Goal: Information Seeking & Learning: Learn about a topic

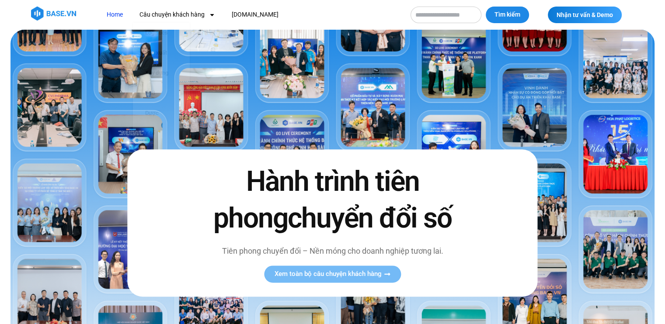
click at [373, 12] on nav "Home Câu chuyện khách hàng Logistics Sản xuất Xây dựng F&B Dược Y tế Giáo dục B…" at bounding box center [251, 15] width 302 height 16
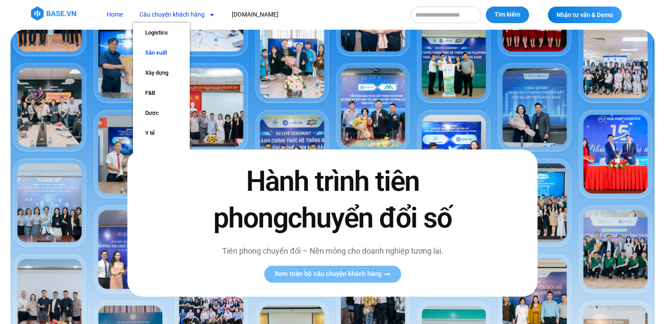
click at [159, 52] on link "Sản xuất" at bounding box center [161, 53] width 57 height 20
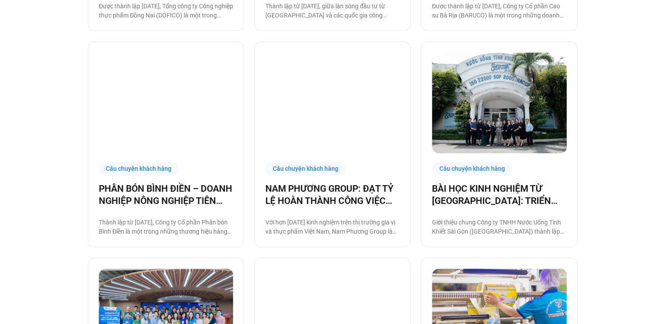
scroll to position [743, 0]
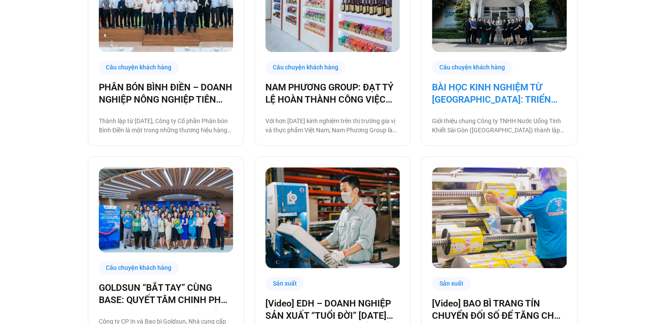
click at [509, 94] on link "BÀI HỌC KINH NGHIỆM TỪ SAPUWA: TRIỂN KHAI CÔNG NGHỆ CHO BA THẾ HỆ NHÂN SỰ" at bounding box center [499, 93] width 134 height 24
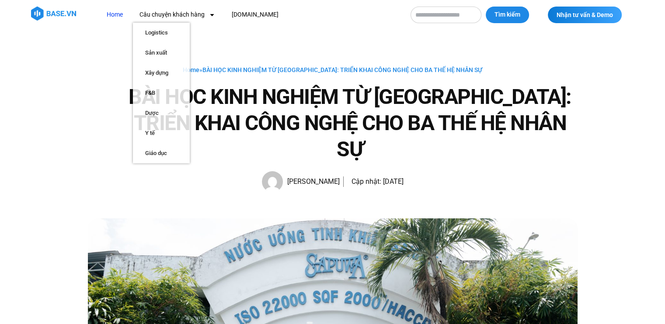
click at [114, 14] on link "Home" at bounding box center [114, 15] width 29 height 16
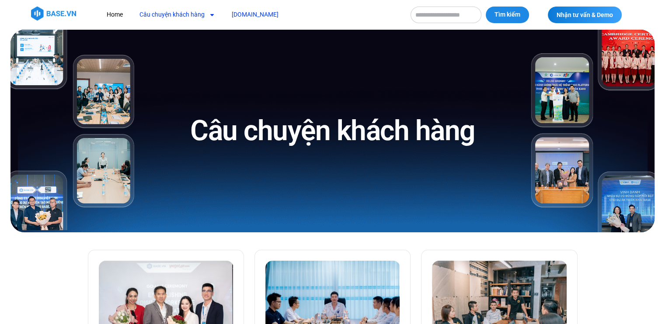
click at [240, 15] on link "[DOMAIN_NAME]" at bounding box center [255, 15] width 60 height 16
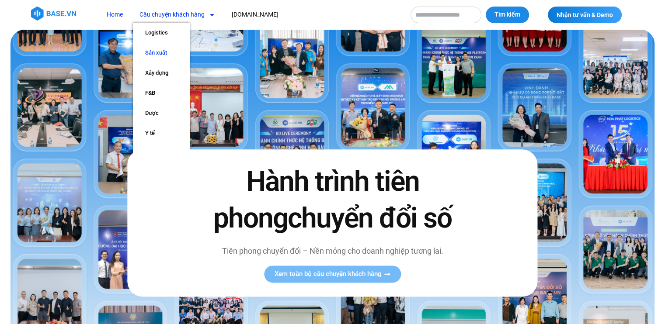
click at [155, 54] on link "Sản xuất" at bounding box center [161, 53] width 57 height 20
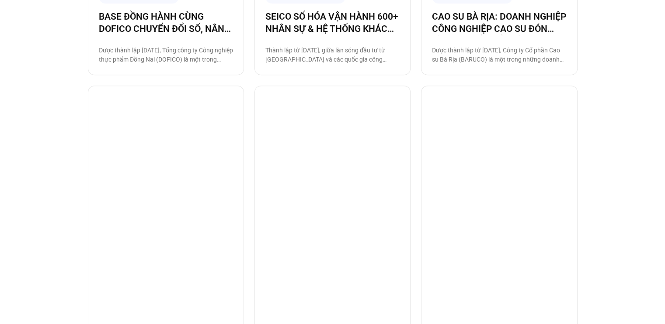
scroll to position [1116, 0]
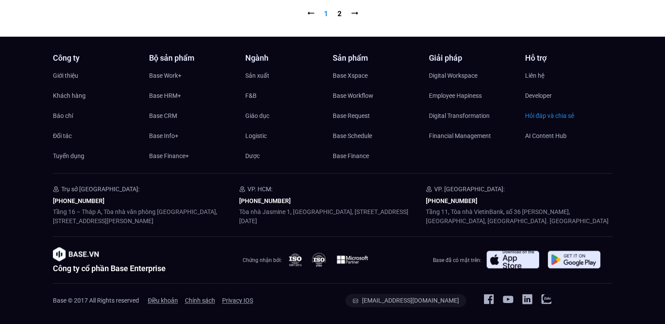
click at [539, 117] on span "Hỏi đáp và chia sẻ" at bounding box center [549, 115] width 49 height 13
